Goal: Find specific fact: Find specific fact

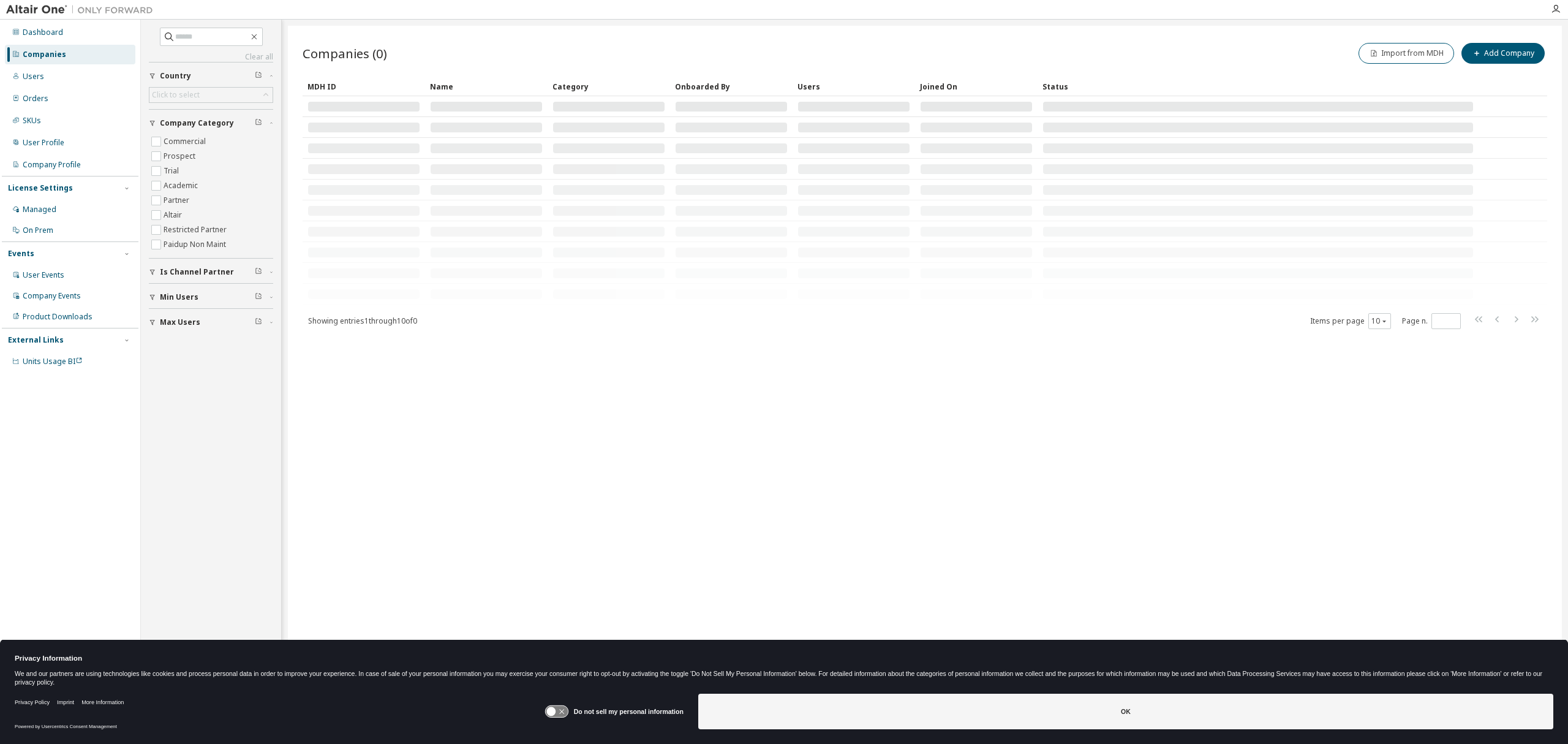
click at [997, 709] on button "OK" at bounding box center [1126, 712] width 855 height 35
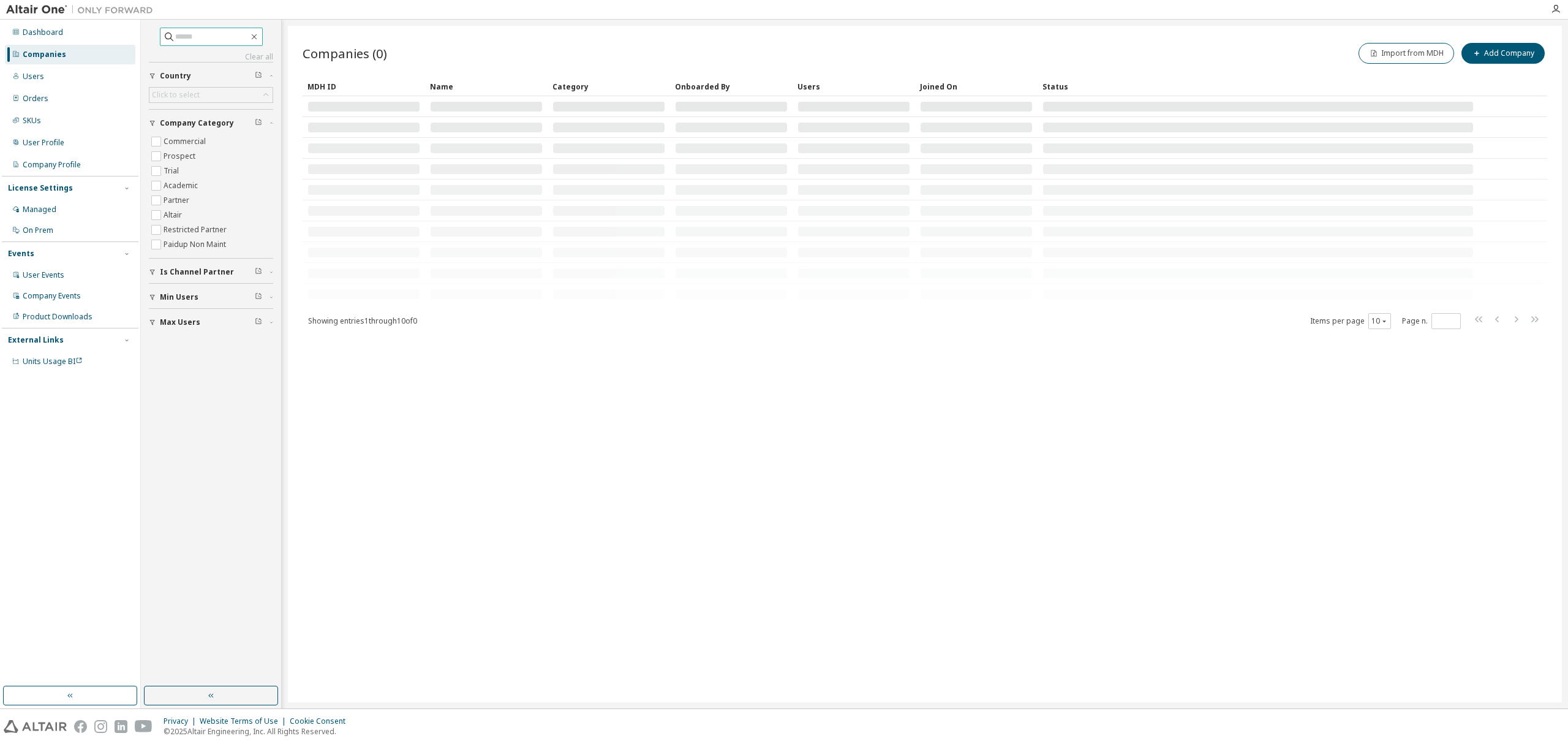
click at [222, 38] on input "text" at bounding box center [212, 37] width 74 height 13
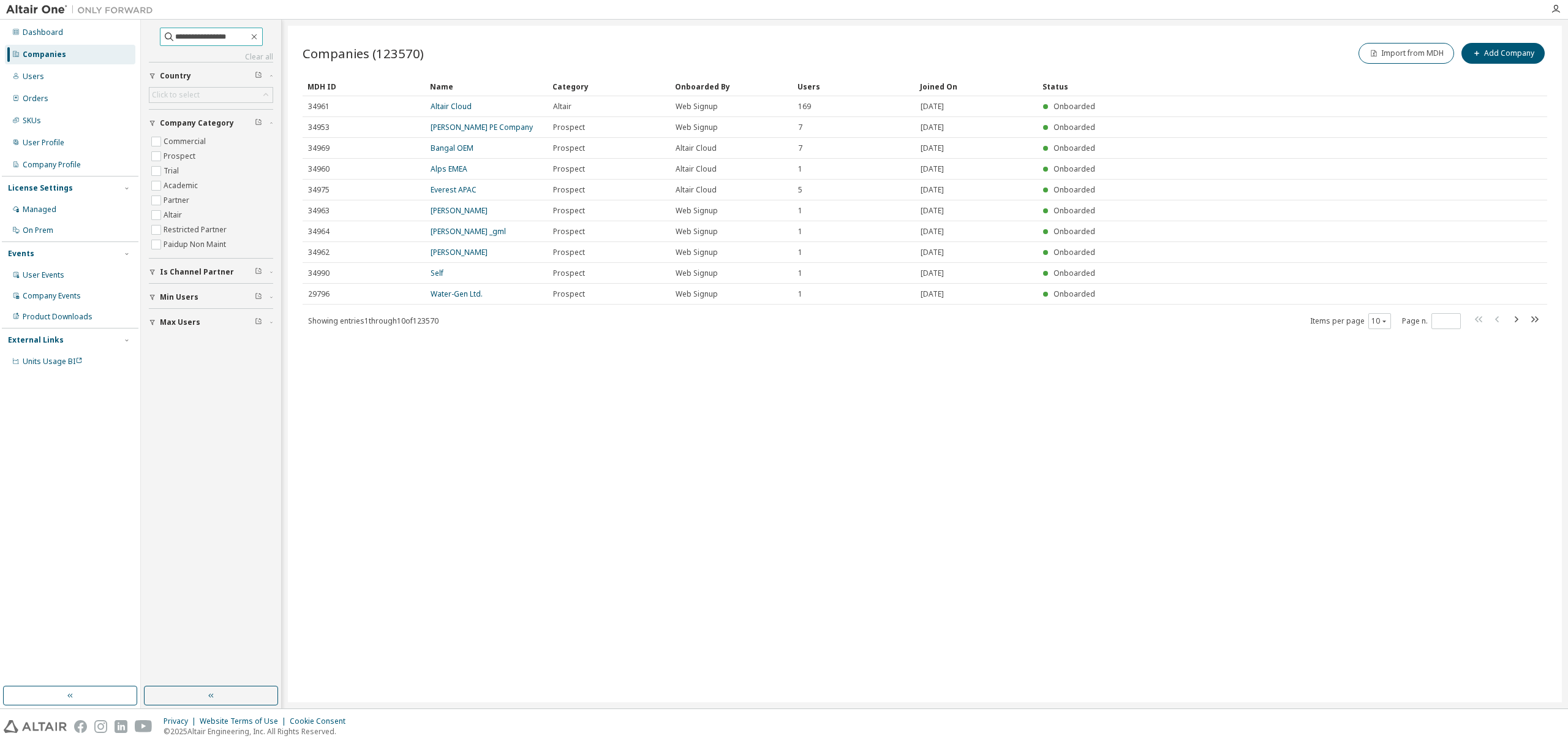
type input "**********"
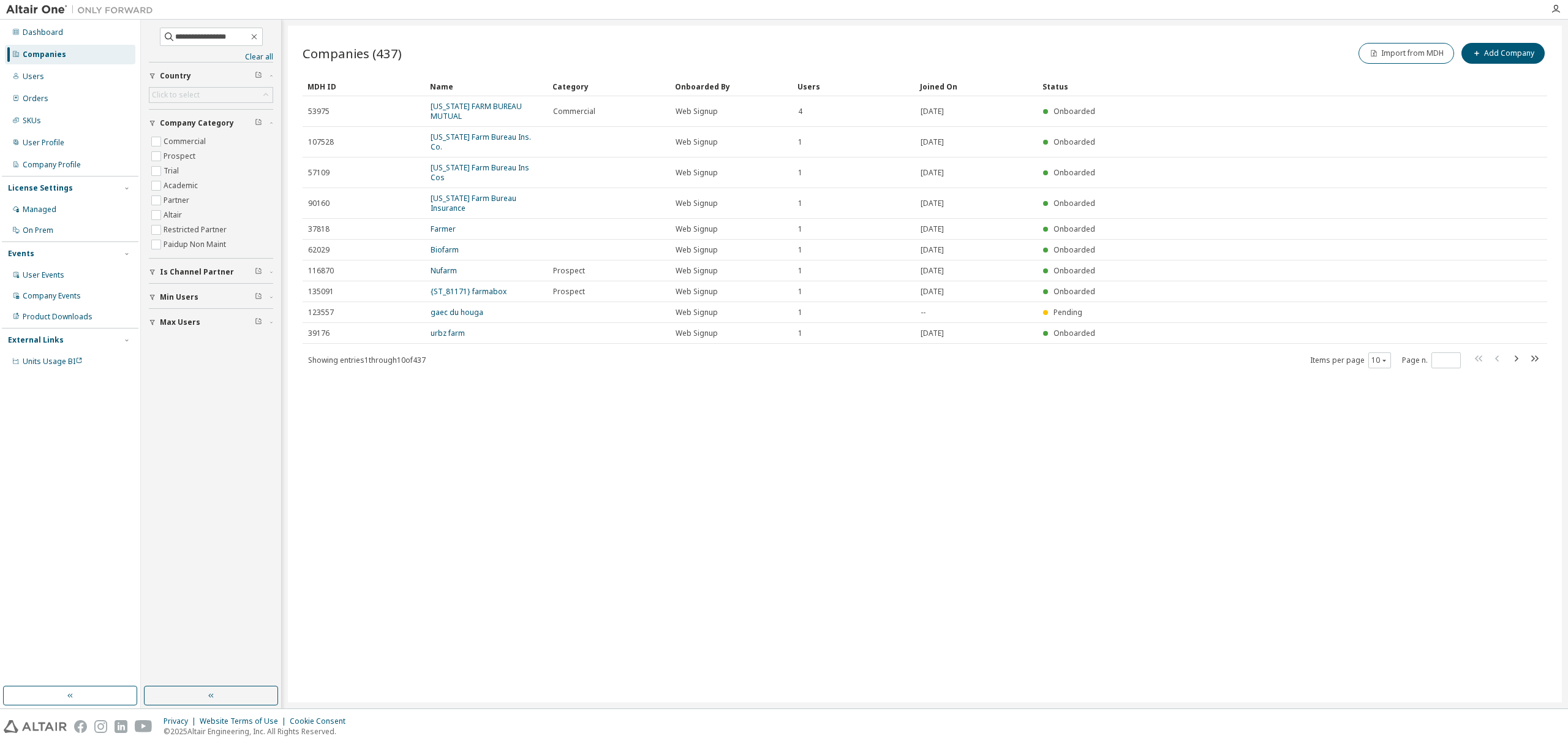
click at [473, 111] on link "TEXAS FARM BUREAU MUTUAL" at bounding box center [476, 111] width 91 height 20
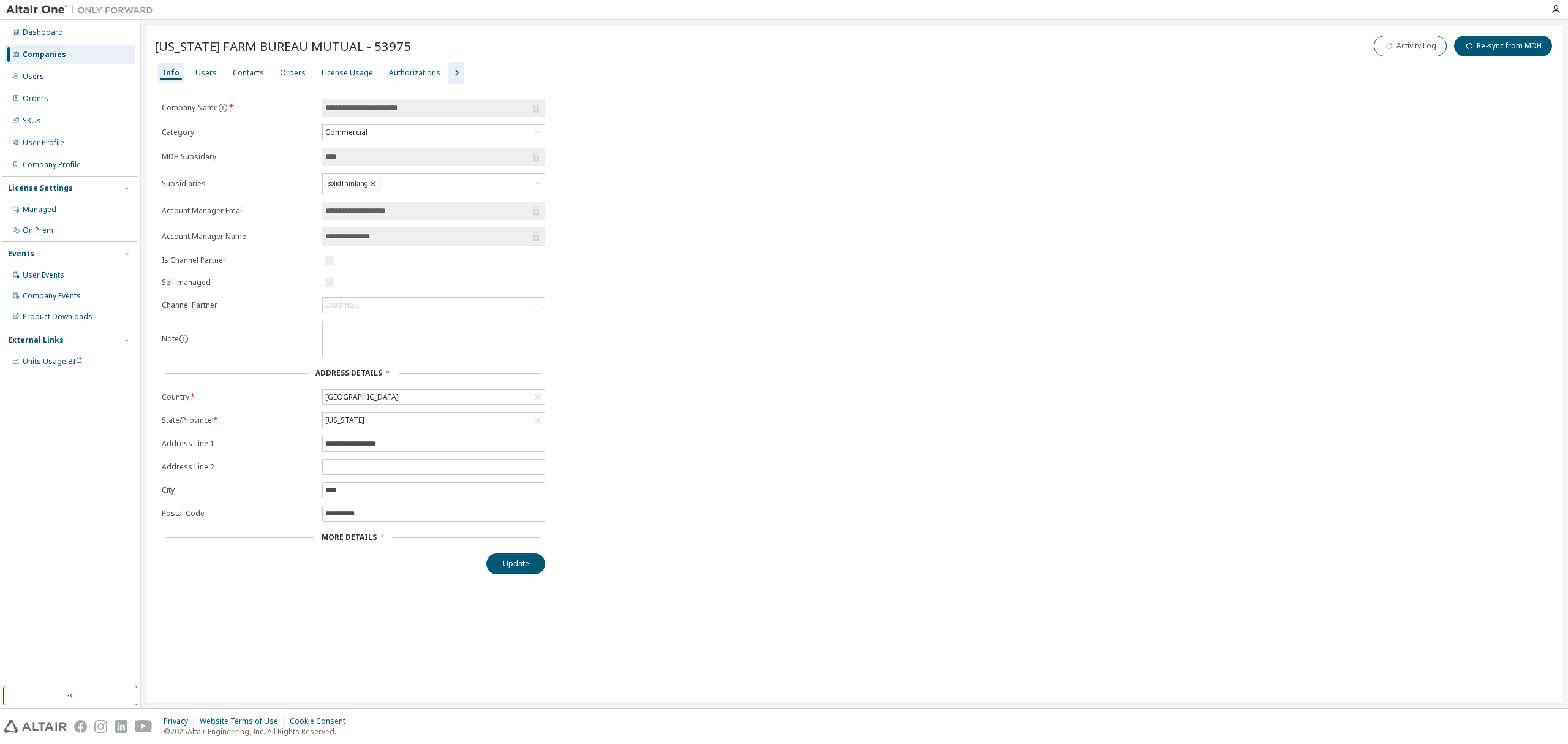
click at [353, 74] on div "License Usage" at bounding box center [347, 72] width 52 height 10
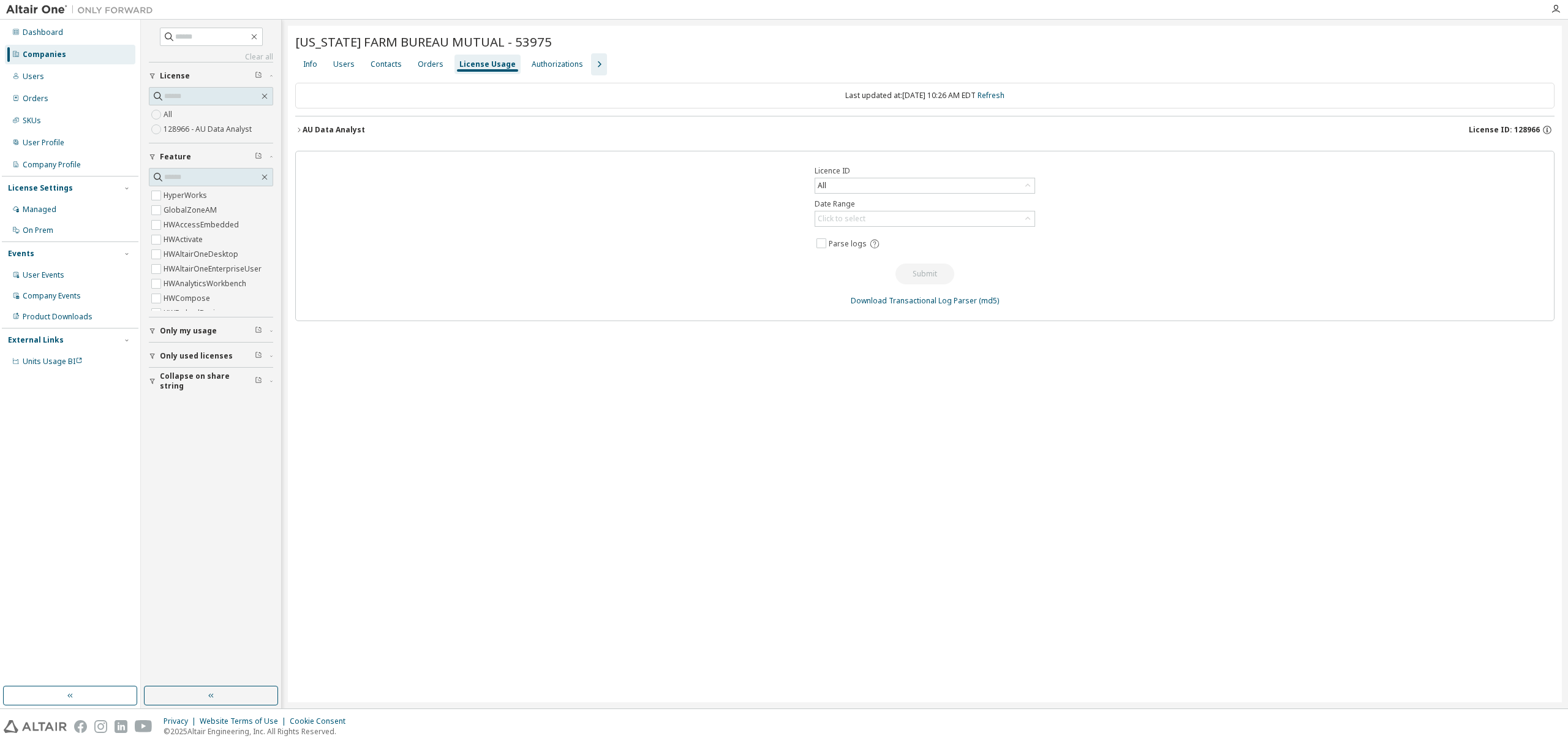
click at [341, 131] on div "AU Data Analyst" at bounding box center [333, 129] width 63 height 10
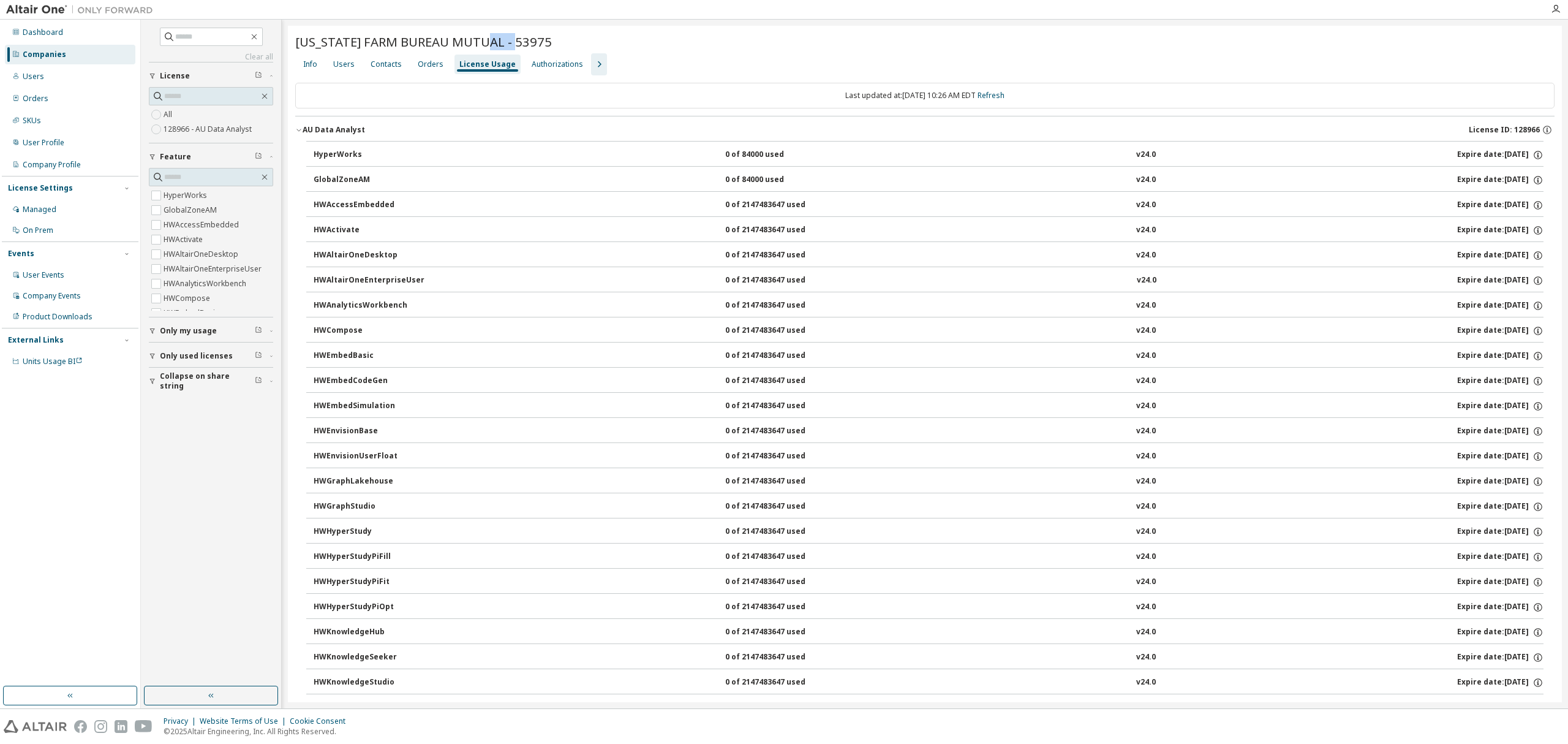
drag, startPoint x: 520, startPoint y: 41, endPoint x: 487, endPoint y: 41, distance: 33.0
click at [487, 41] on div "TEXAS FARM BUREAU MUTUAL - 53975" at bounding box center [924, 41] width 1259 height 17
copy span "53975"
